Goal: Complete application form

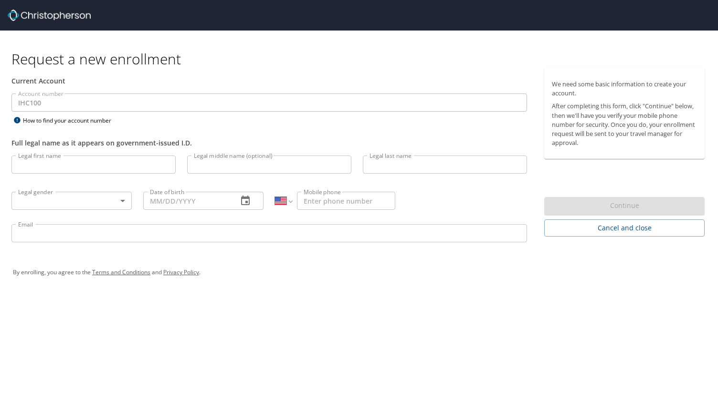
select select "US"
click at [613, 228] on span "Cancel and close" at bounding box center [624, 228] width 145 height 12
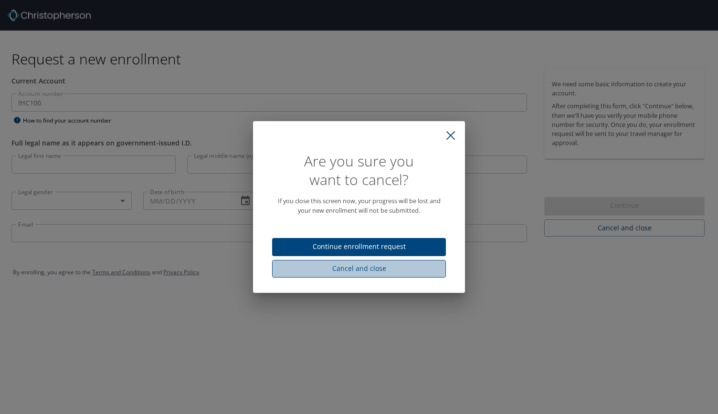
click at [420, 269] on span "Cancel and close" at bounding box center [359, 269] width 158 height 12
